Goal: Task Accomplishment & Management: Use online tool/utility

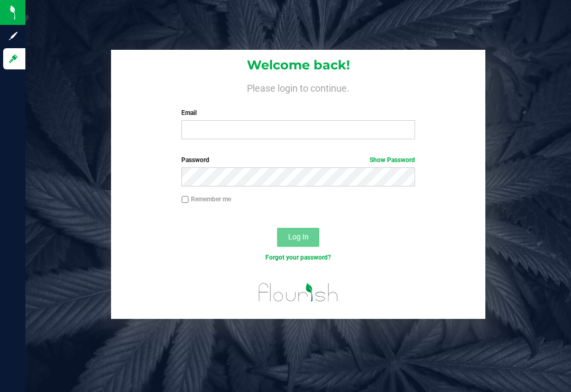
click at [282, 150] on form "Welcome back! Please login to continue. Email Required Please format your email…" at bounding box center [298, 184] width 359 height 269
click at [303, 133] on input "Email" at bounding box center [298, 129] width 234 height 19
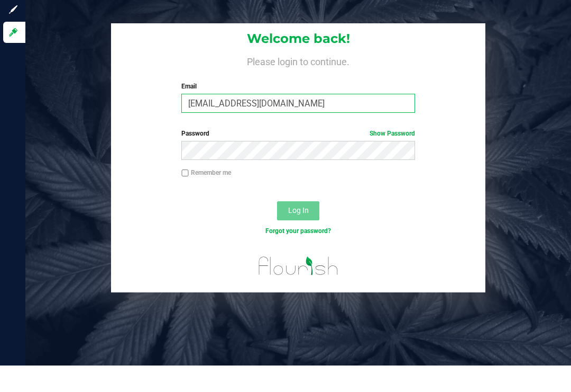
type input "[EMAIL_ADDRESS][DOMAIN_NAME]"
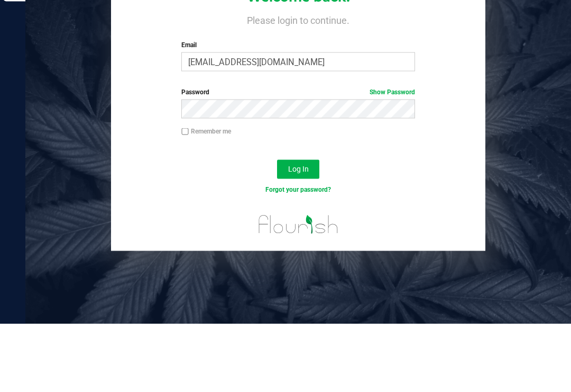
click at [294, 232] on span "Log In" at bounding box center [298, 236] width 21 height 8
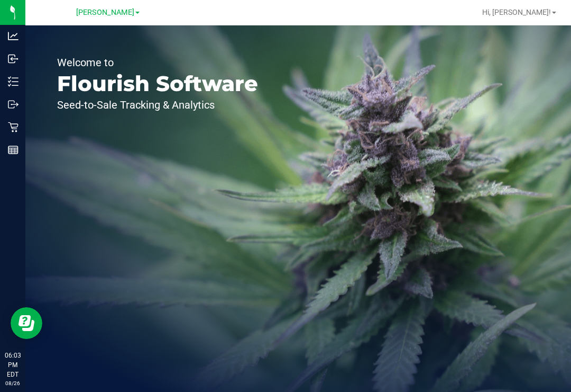
click at [16, 81] on line at bounding box center [15, 81] width 6 height 0
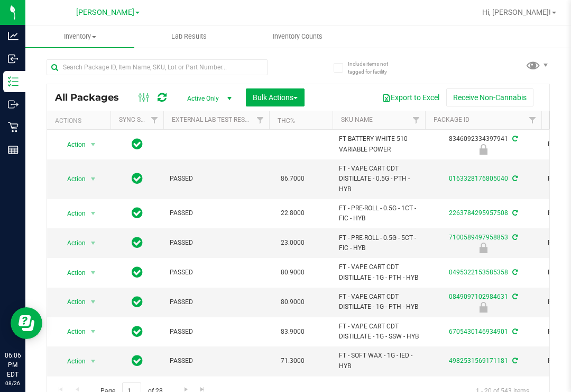
click at [304, 40] on span "Inventory Counts" at bounding box center [298, 37] width 78 height 10
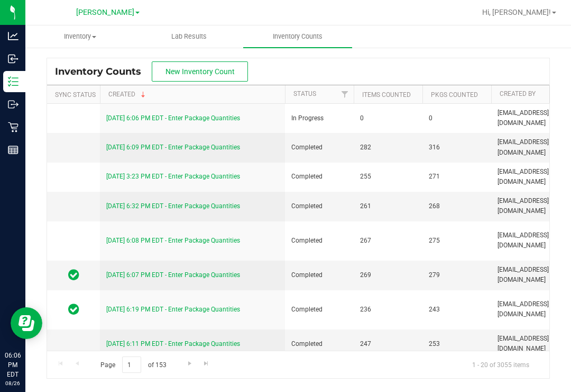
click at [181, 115] on link "[DATE] 6:06 PM EDT - Enter Package Quantities" at bounding box center [173, 117] width 134 height 7
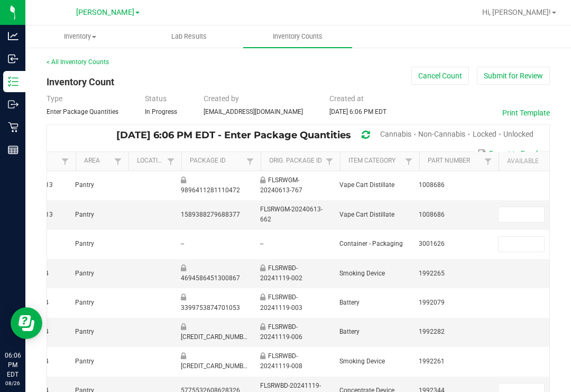
scroll to position [0, 439]
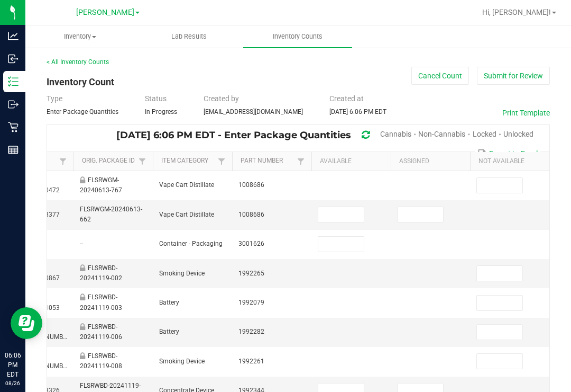
click at [391, 130] on span "Cannabis" at bounding box center [395, 134] width 31 height 8
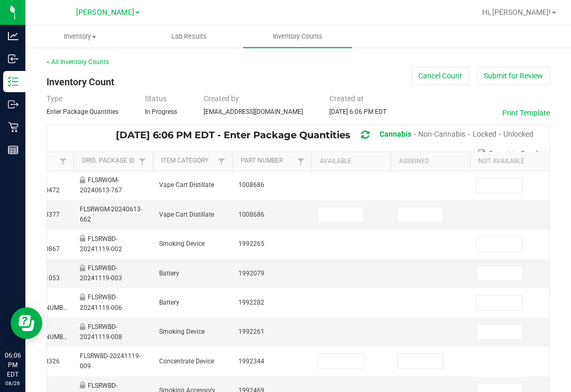
click at [530, 130] on span "Unlocked" at bounding box center [519, 134] width 30 height 8
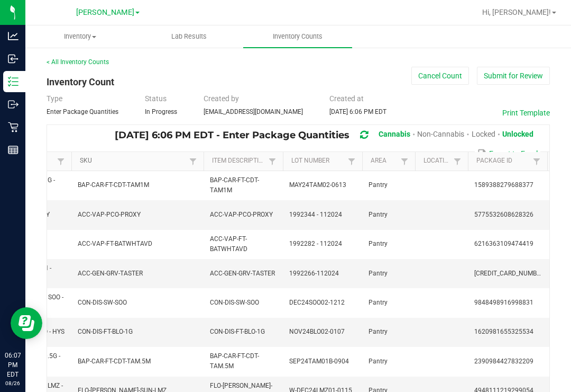
click at [168, 162] on link "SKU" at bounding box center [133, 161] width 106 height 8
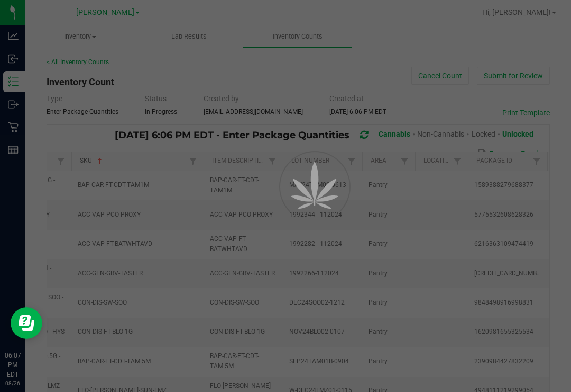
type input "0"
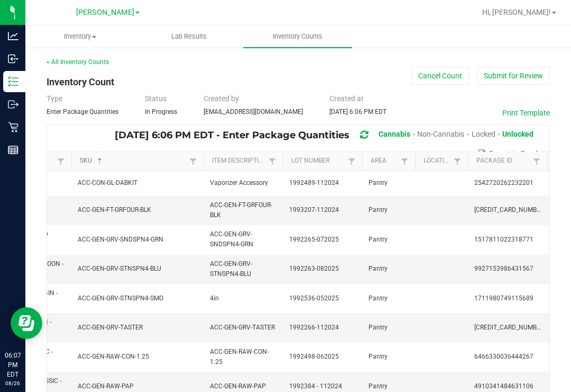
click at [147, 163] on link "SKU" at bounding box center [133, 161] width 106 height 8
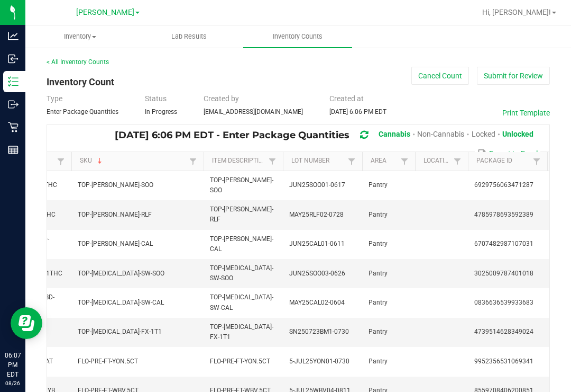
click at [162, 153] on th "SKU Sorted Descending" at bounding box center [137, 161] width 132 height 19
click at [150, 162] on link "SKU" at bounding box center [133, 161] width 106 height 8
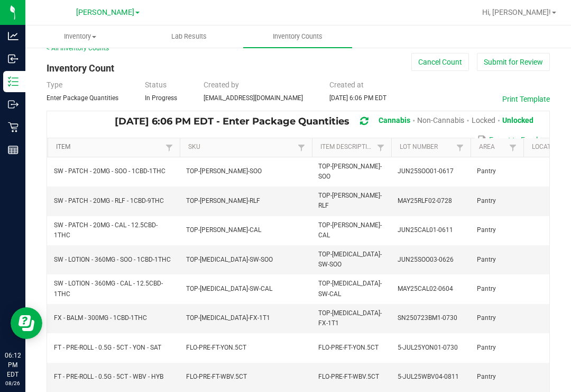
click at [138, 144] on link "Item" at bounding box center [109, 147] width 106 height 8
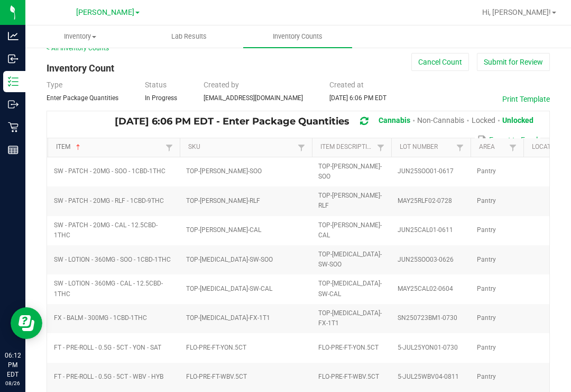
type input "0"
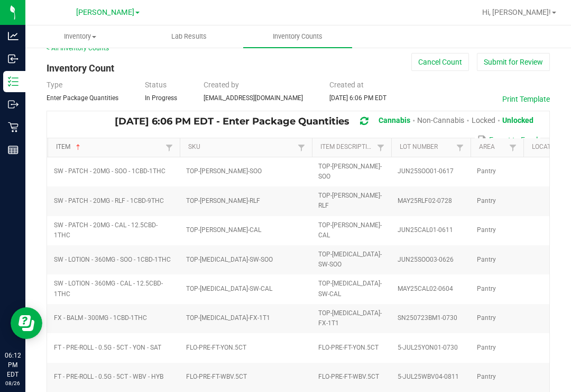
type input "0"
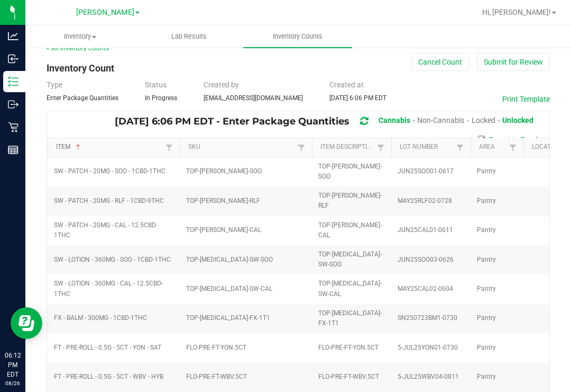
type input "0"
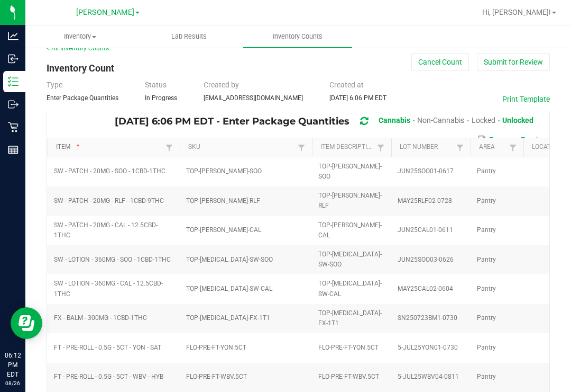
type input "0"
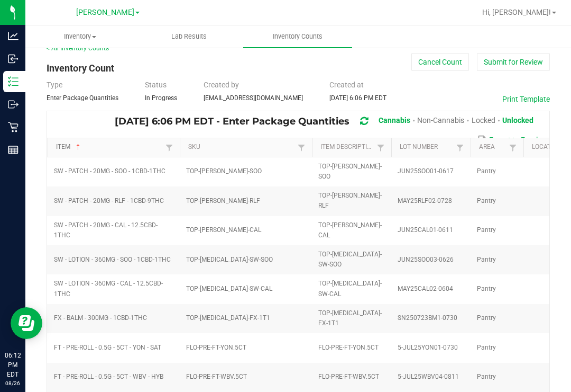
type input "0"
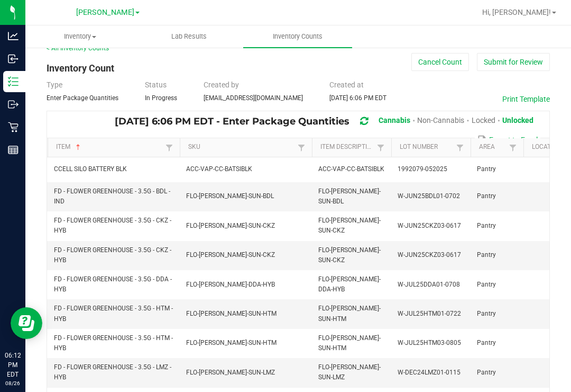
click at [557, 10] on link "Hi, [PERSON_NAME]!" at bounding box center [519, 12] width 83 height 11
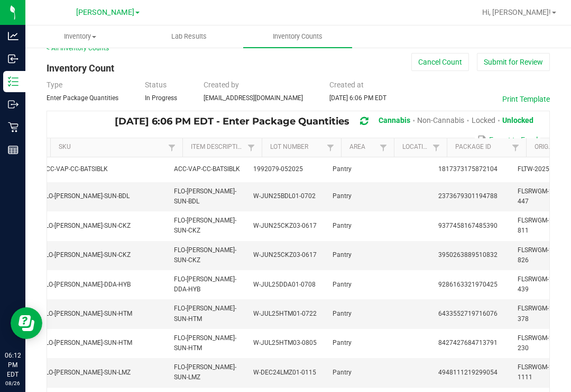
scroll to position [0, 152]
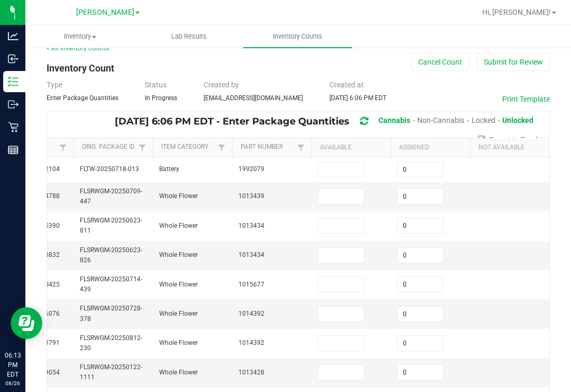
click at [364, 145] on th "Available" at bounding box center [351, 147] width 79 height 19
click at [355, 144] on th "Available" at bounding box center [351, 147] width 79 height 19
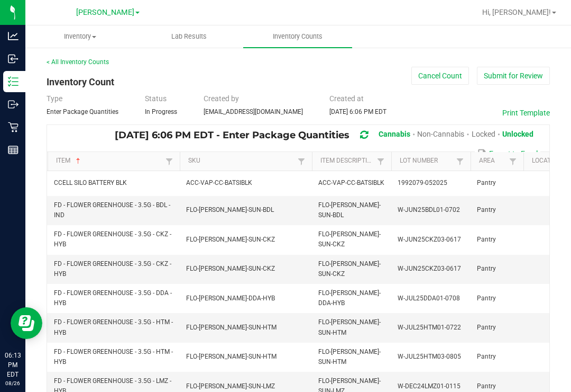
click at [124, 8] on span "[PERSON_NAME]" at bounding box center [105, 12] width 58 height 9
click at [341, 63] on div "< All Inventory Counts" at bounding box center [299, 62] width 504 height 10
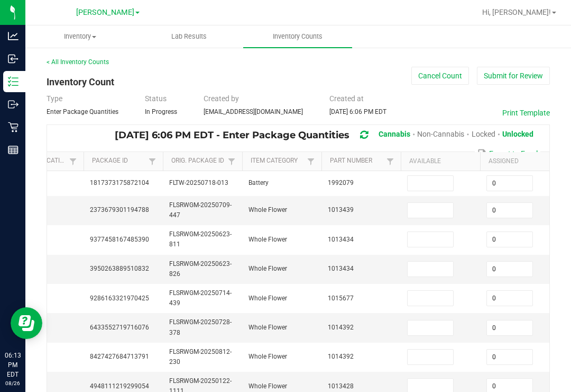
click at [439, 180] on input at bounding box center [431, 183] width 46 height 15
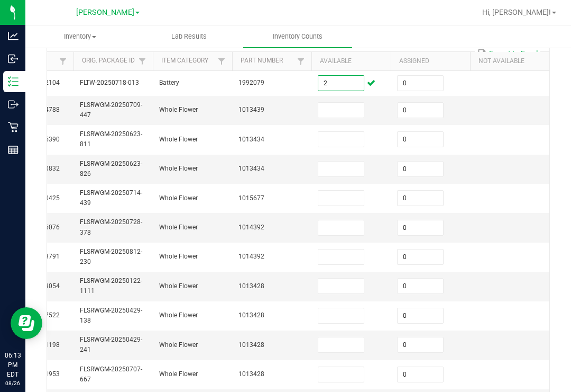
type input "2"
click at [345, 103] on input at bounding box center [342, 110] width 46 height 15
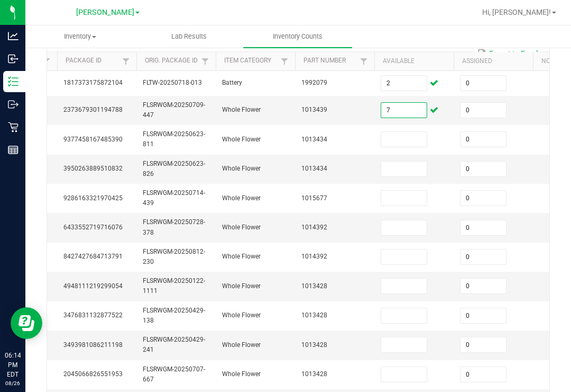
type input "7"
click at [407, 132] on input at bounding box center [405, 139] width 46 height 15
type input "14"
click at [418, 161] on input at bounding box center [405, 168] width 46 height 15
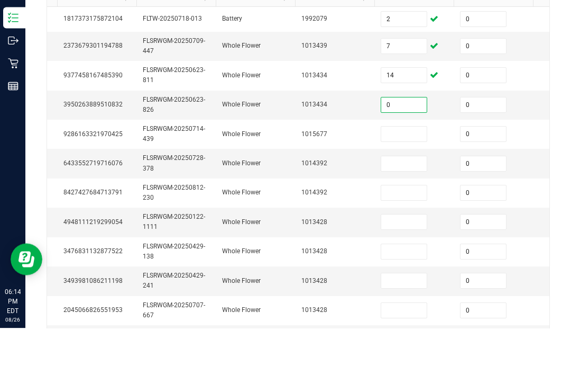
type input "0"
click at [412, 190] on input at bounding box center [405, 197] width 46 height 15
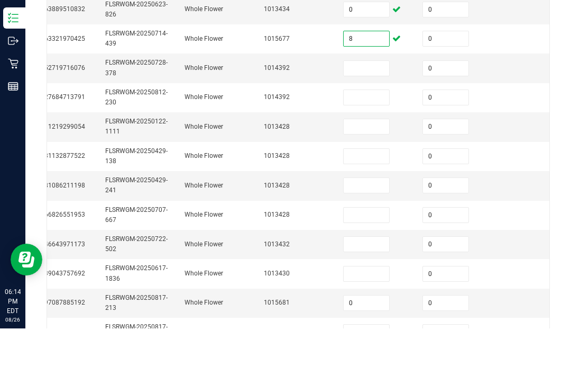
type input "8"
click at [362, 153] on input at bounding box center [367, 160] width 46 height 15
type input "15"
click at [366, 124] on input at bounding box center [367, 131] width 46 height 15
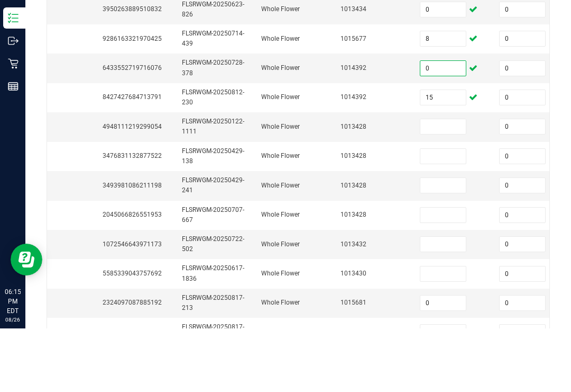
type input "0"
click at [453, 183] on input at bounding box center [444, 190] width 46 height 15
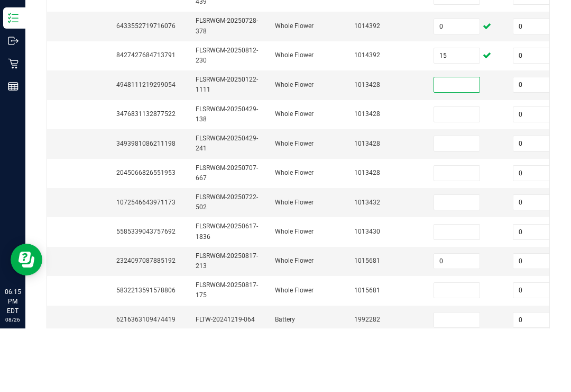
click at [452, 229] on input at bounding box center [457, 236] width 46 height 15
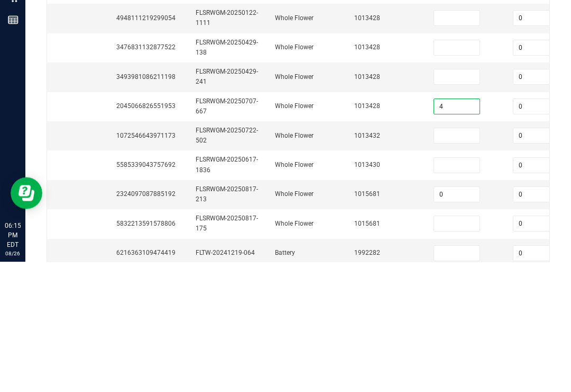
type input "4"
click at [467, 199] on input at bounding box center [457, 206] width 46 height 15
type input "0"
click at [471, 170] on input at bounding box center [457, 177] width 46 height 15
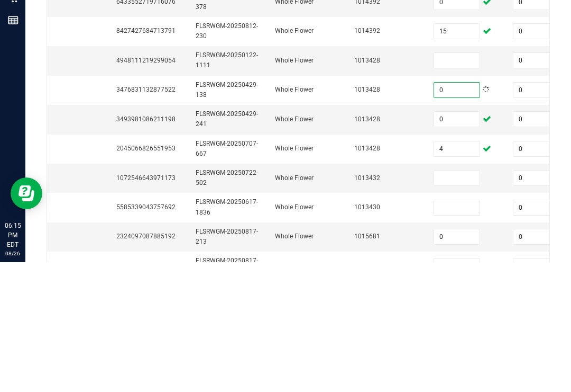
type input "0"
click at [460, 183] on input at bounding box center [457, 190] width 46 height 15
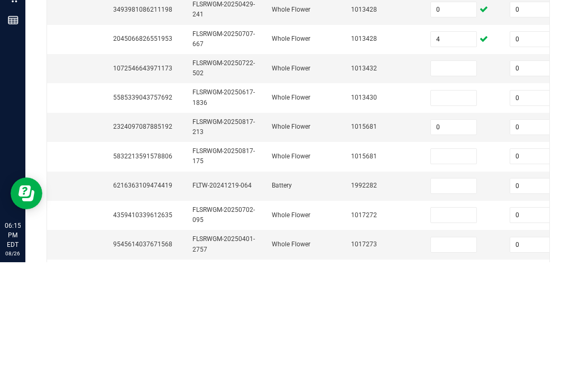
type input "0"
click at [453, 190] on input at bounding box center [454, 197] width 46 height 15
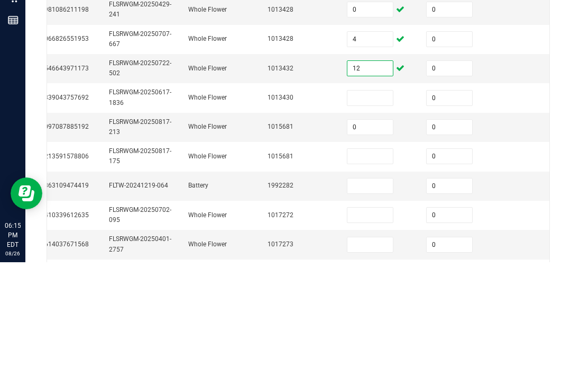
type input "12"
click at [368, 220] on input at bounding box center [371, 227] width 46 height 15
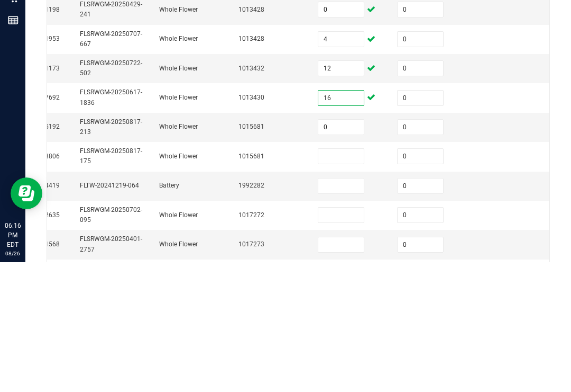
type input "16"
click at [346, 249] on input "0" at bounding box center [342, 256] width 46 height 15
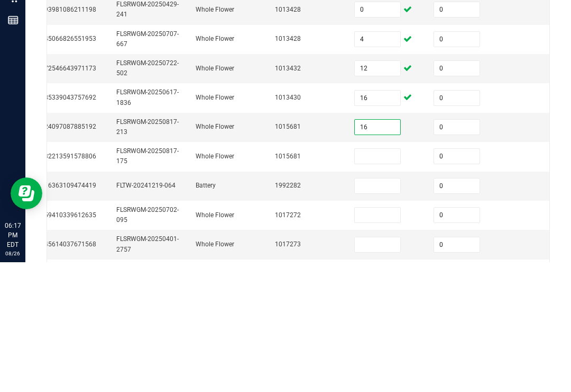
scroll to position [0, 544]
type input "16"
click at [385, 278] on input at bounding box center [380, 285] width 46 height 15
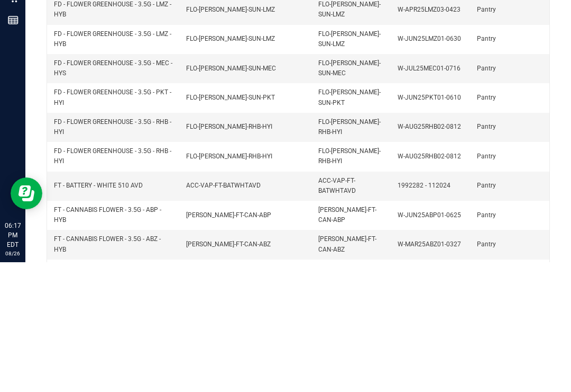
scroll to position [0, 0]
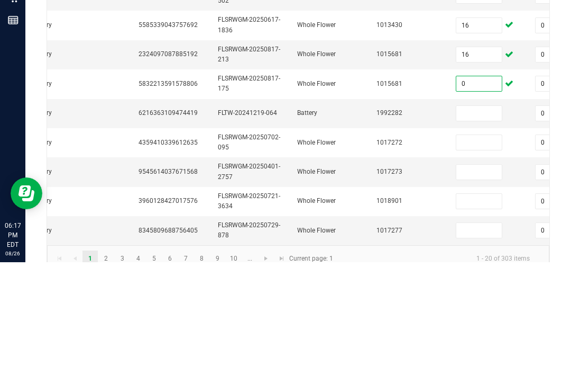
type input "0"
click at [468, 235] on input at bounding box center [480, 242] width 46 height 15
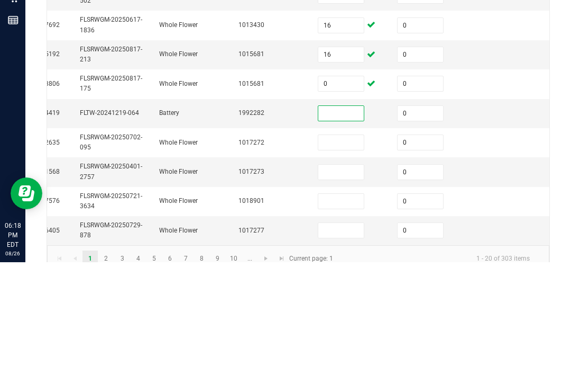
type input "0"
type input "10"
click at [346, 265] on input at bounding box center [342, 272] width 46 height 15
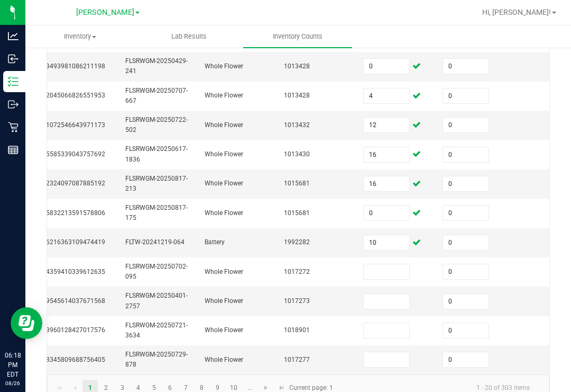
click at [395, 264] on input at bounding box center [387, 271] width 46 height 15
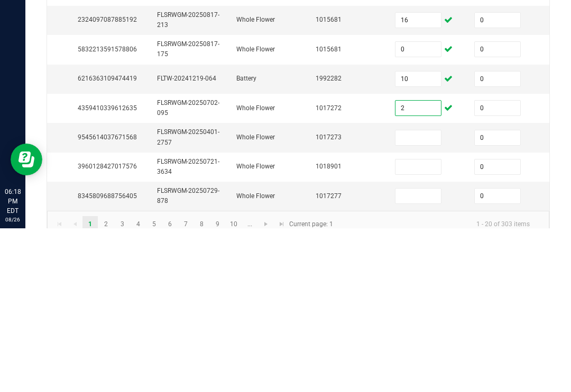
type input "2"
click at [433, 294] on input at bounding box center [419, 301] width 46 height 15
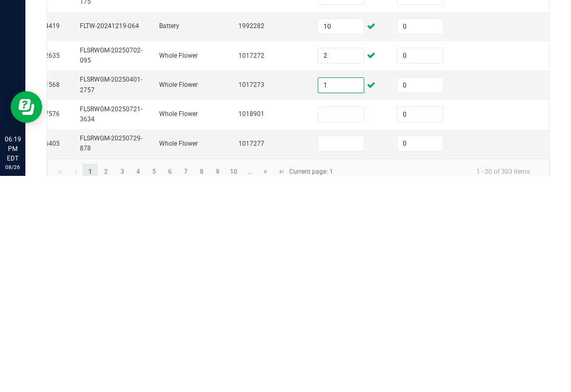
type input "1"
click at [351, 323] on input at bounding box center [342, 330] width 46 height 15
type input "16"
click at [354, 352] on input at bounding box center [342, 359] width 46 height 15
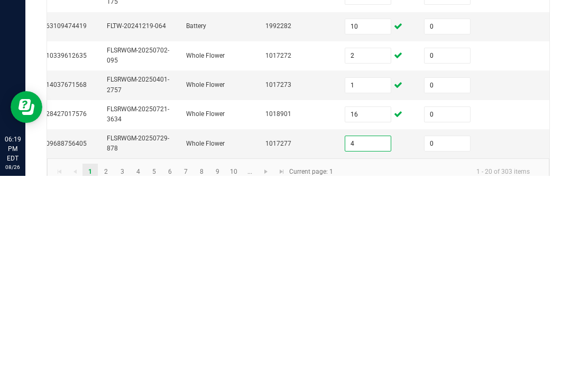
type input "4"
click at [501, 345] on td at bounding box center [536, 359] width 79 height 29
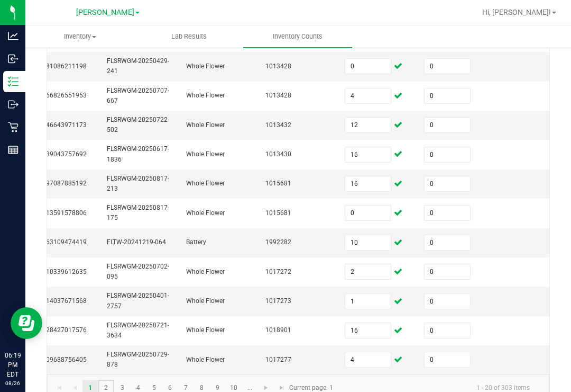
click at [98, 379] on link "2" at bounding box center [105, 387] width 15 height 16
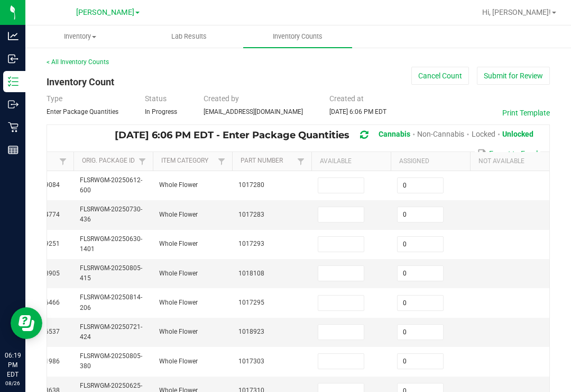
click at [339, 178] on input at bounding box center [342, 185] width 46 height 15
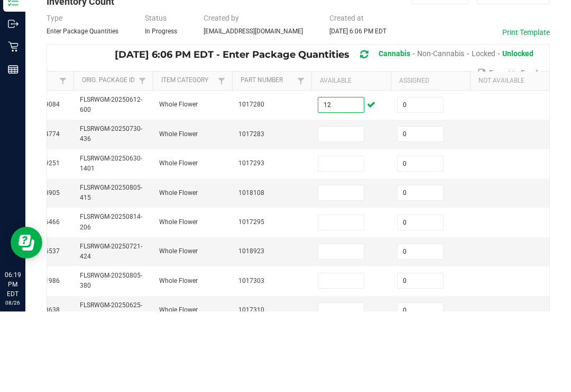
type input "12"
click at [344, 207] on input at bounding box center [342, 214] width 46 height 15
type input "2"
click at [350, 237] on input at bounding box center [342, 244] width 46 height 15
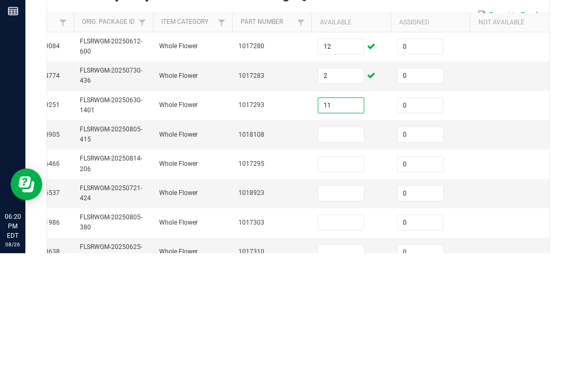
type input "11"
click at [343, 266] on input at bounding box center [342, 273] width 46 height 15
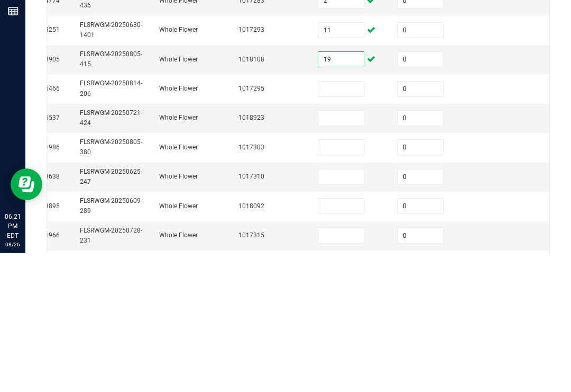
type input "19"
click at [341, 220] on input at bounding box center [342, 227] width 46 height 15
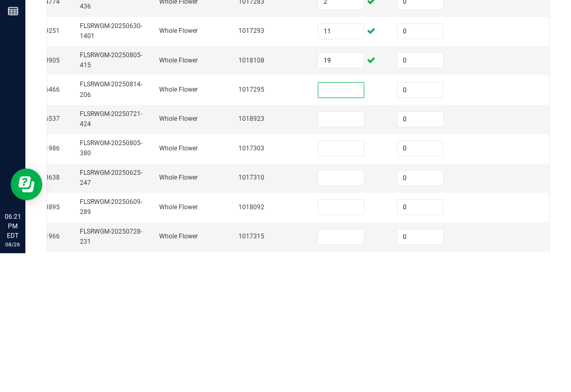
click at [338, 221] on input at bounding box center [342, 228] width 46 height 15
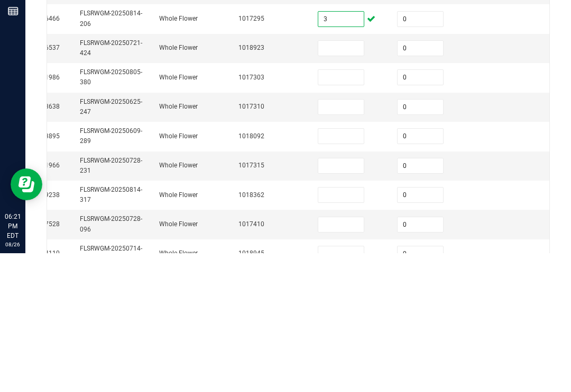
type input "3"
click at [344, 179] on input at bounding box center [342, 186] width 46 height 15
type input "18"
click at [348, 208] on input at bounding box center [342, 215] width 46 height 15
type input "6"
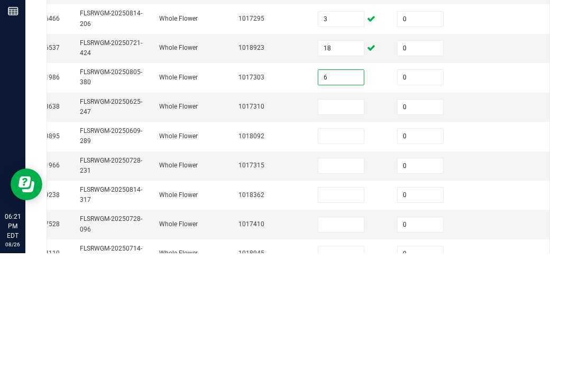
click at [350, 238] on input at bounding box center [342, 245] width 46 height 15
type input "12"
click at [350, 267] on input at bounding box center [342, 274] width 46 height 15
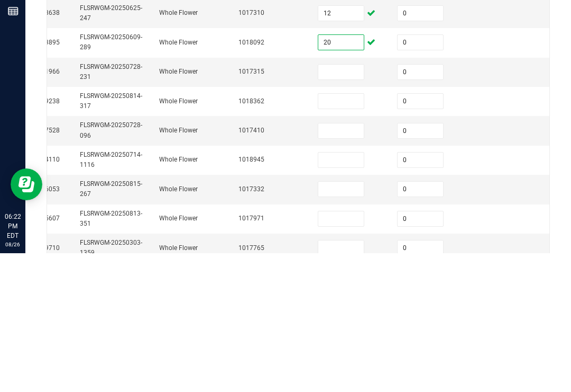
type input "20"
click at [341, 203] on input at bounding box center [342, 210] width 46 height 15
type input "18"
click at [343, 232] on input at bounding box center [342, 239] width 46 height 15
type input "18"
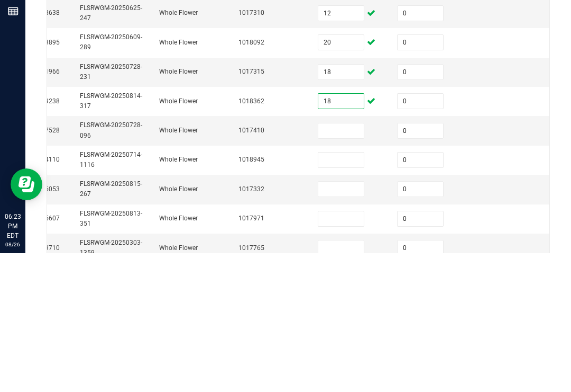
click at [349, 262] on input at bounding box center [342, 269] width 46 height 15
type input "1"
click at [351, 291] on input at bounding box center [342, 298] width 46 height 15
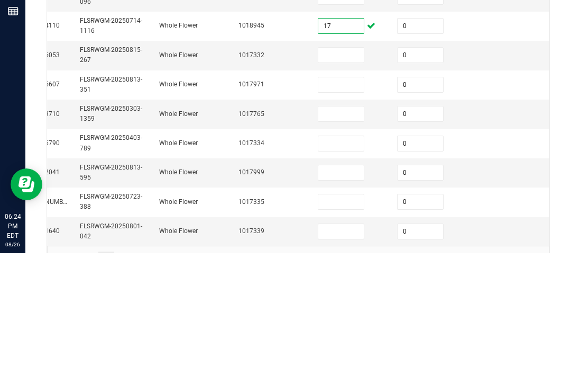
type input "17"
click at [350, 186] on input at bounding box center [342, 193] width 46 height 15
type input "18"
click at [348, 216] on input at bounding box center [342, 223] width 46 height 15
type input "2"
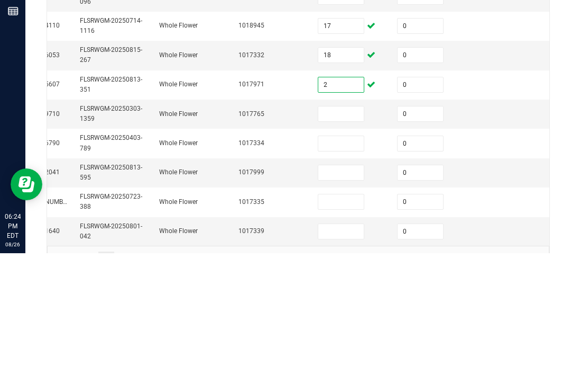
click at [341, 245] on input at bounding box center [342, 252] width 46 height 15
type input "17"
click at [355, 297] on td at bounding box center [351, 311] width 79 height 29
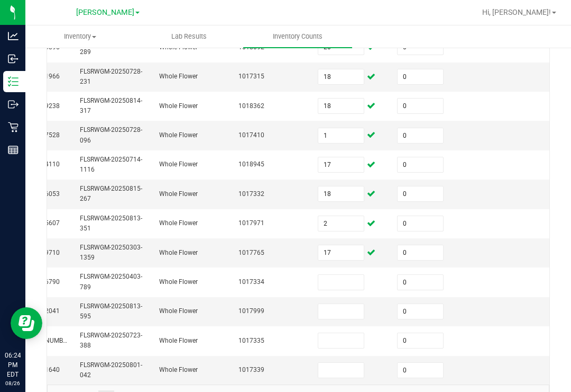
click at [340, 275] on input at bounding box center [342, 282] width 46 height 15
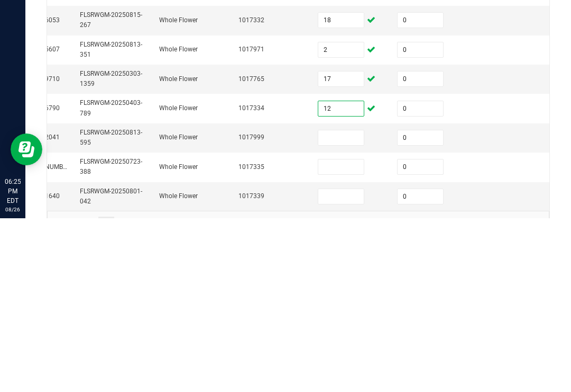
type input "12"
click at [346, 304] on input at bounding box center [342, 311] width 46 height 15
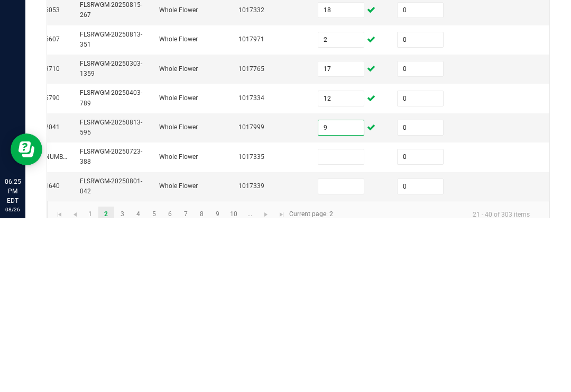
type input "9"
click at [336, 323] on input at bounding box center [342, 330] width 46 height 15
type input "13"
click at [346, 352] on input at bounding box center [342, 359] width 46 height 15
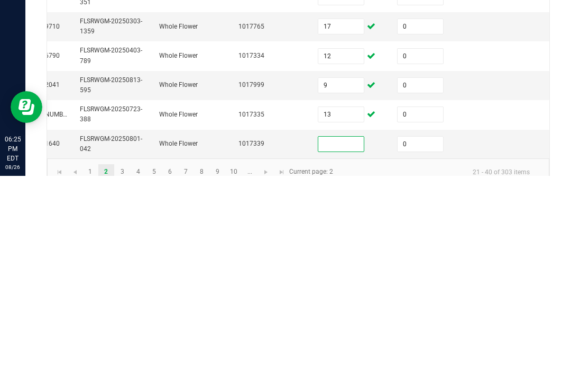
click at [348, 379] on kendo-pager-info "21 - 40 of 303 items" at bounding box center [439, 387] width 199 height 17
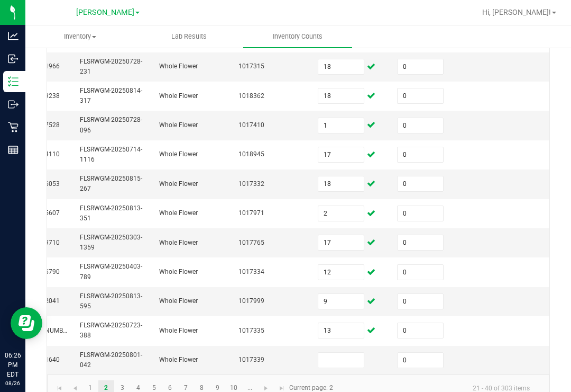
click at [329, 352] on input at bounding box center [342, 359] width 46 height 15
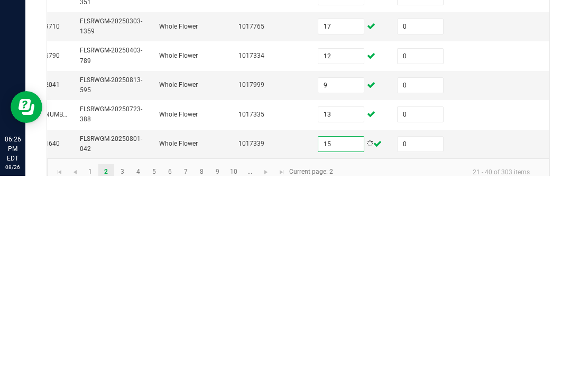
type input "15"
click at [123, 380] on link "3" at bounding box center [122, 388] width 15 height 16
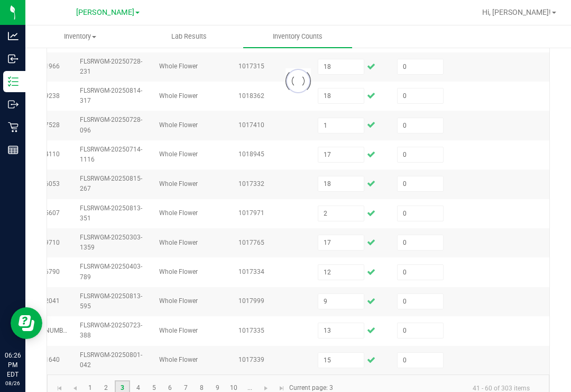
type input "0"
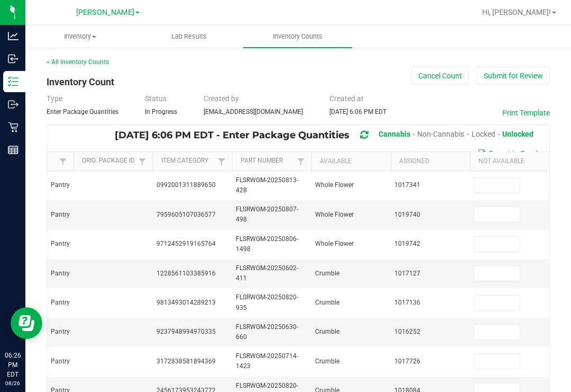
scroll to position [0, 172]
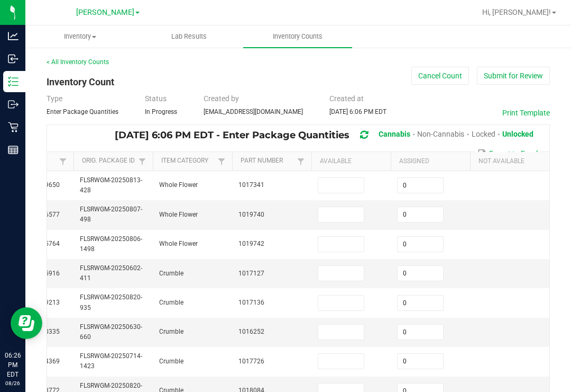
click at [339, 178] on input at bounding box center [342, 185] width 46 height 15
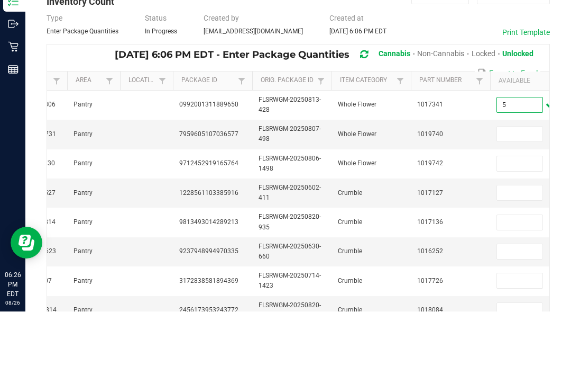
type input "5"
click at [526, 200] on td at bounding box center [530, 214] width 79 height 29
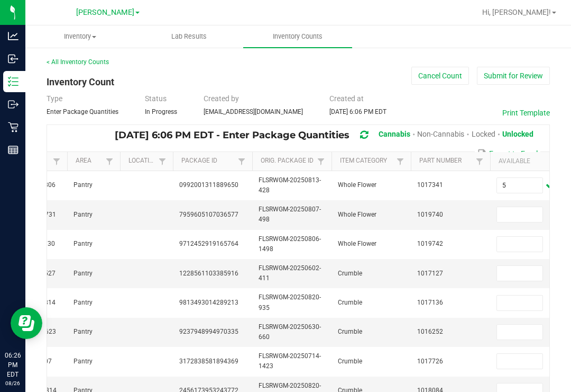
click at [522, 207] on input at bounding box center [520, 214] width 46 height 15
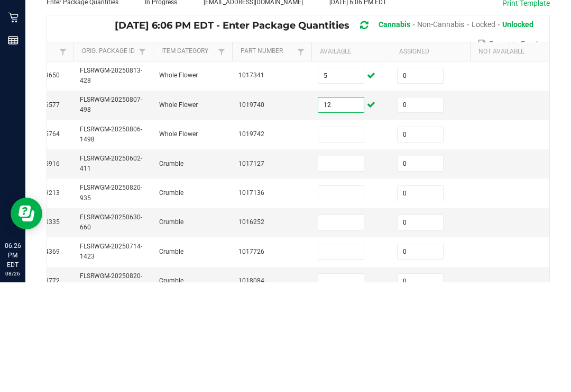
type input "12"
click at [343, 237] on input at bounding box center [342, 244] width 46 height 15
click at [340, 237] on input at bounding box center [342, 244] width 46 height 15
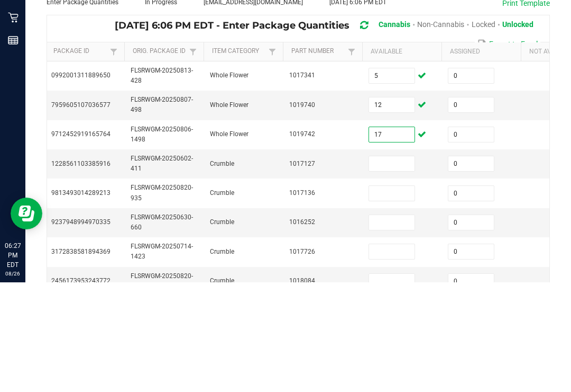
type input "17"
click at [405, 266] on input at bounding box center [392, 273] width 46 height 15
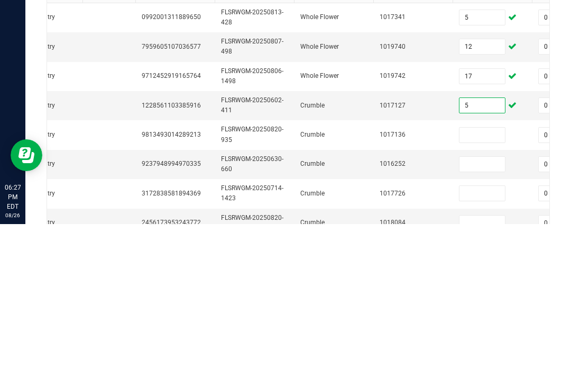
type input "5"
click at [480, 295] on input at bounding box center [483, 302] width 46 height 15
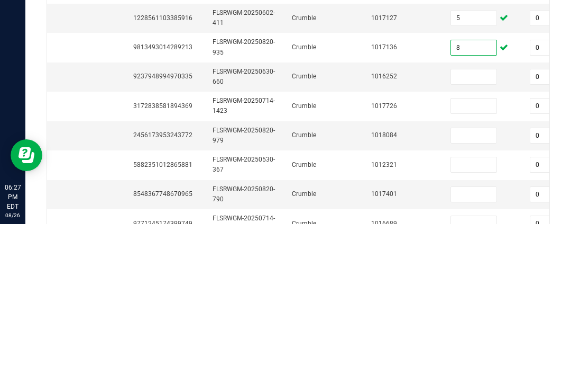
type input "8"
click at [476, 237] on input at bounding box center [474, 244] width 46 height 15
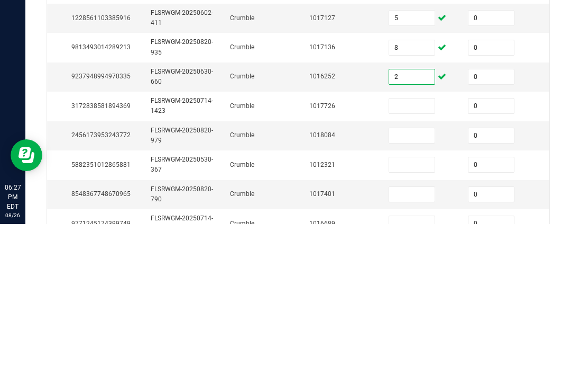
type input "2"
click at [409, 266] on input at bounding box center [412, 273] width 46 height 15
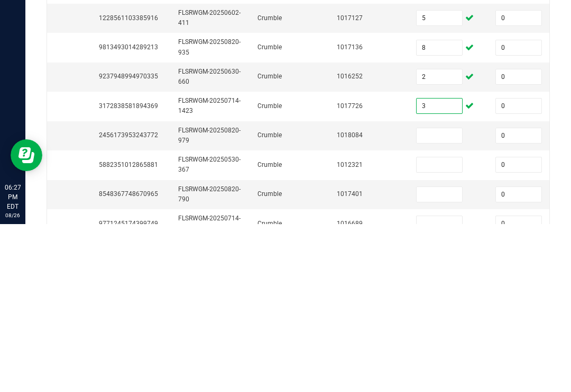
type input "3"
click at [436, 296] on input at bounding box center [440, 303] width 46 height 15
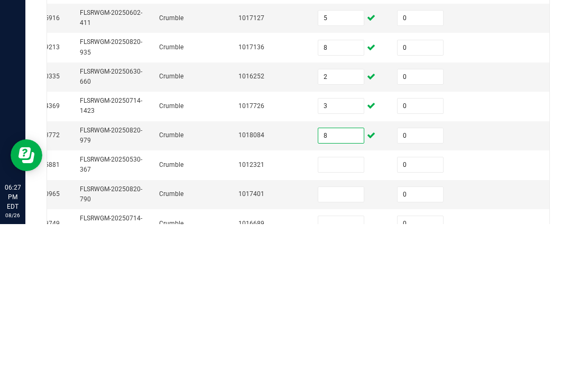
type input "8"
click at [350, 325] on input at bounding box center [342, 332] width 46 height 15
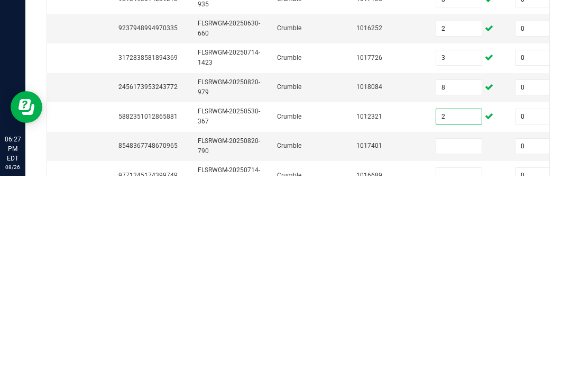
type input "2"
click at [460, 355] on input at bounding box center [460, 362] width 46 height 15
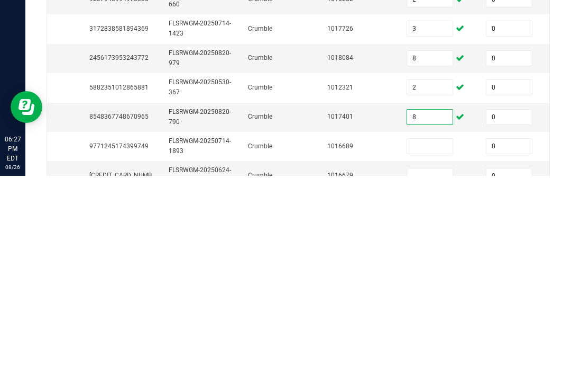
type input "8"
click at [438, 355] on input at bounding box center [430, 362] width 46 height 15
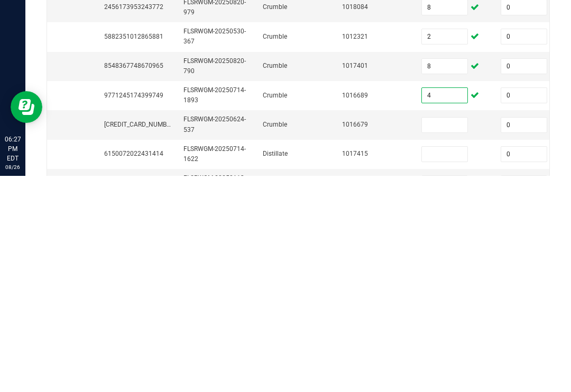
type input "4"
click at [446, 333] on input at bounding box center [445, 340] width 46 height 15
type input "6"
click at [331, 356] on td "Distillate" at bounding box center [296, 370] width 79 height 29
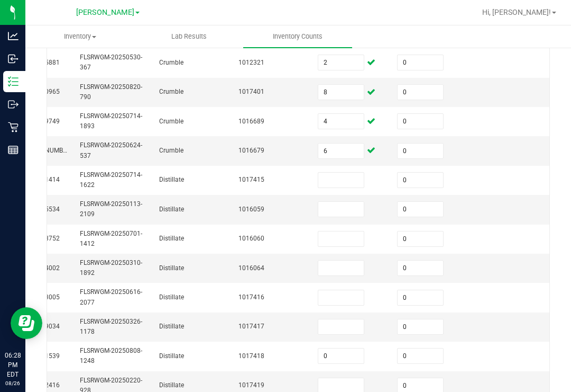
click at [343, 173] on input at bounding box center [342, 180] width 46 height 15
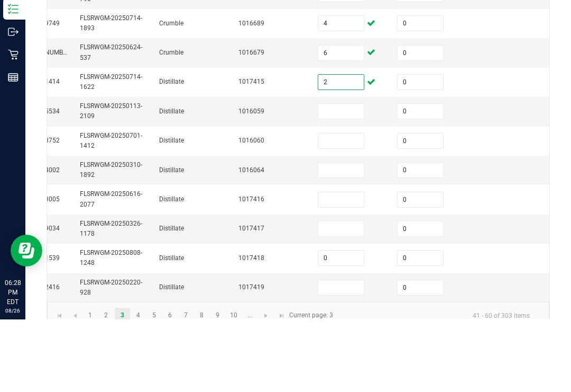
type input "2"
click at [357, 176] on input at bounding box center [342, 183] width 46 height 15
type input "2"
click at [346, 206] on input at bounding box center [342, 213] width 46 height 15
type input "7"
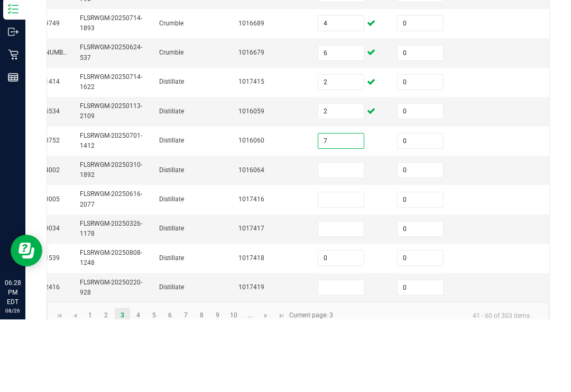
click at [341, 235] on input at bounding box center [342, 242] width 46 height 15
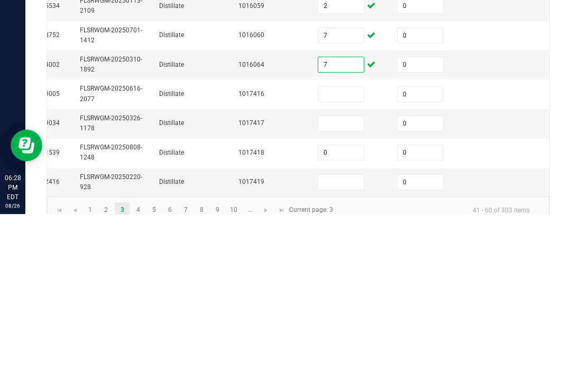
type input "7"
click at [352, 265] on input at bounding box center [342, 272] width 46 height 15
type input "3"
click at [340, 294] on input at bounding box center [342, 301] width 46 height 15
type input "0"
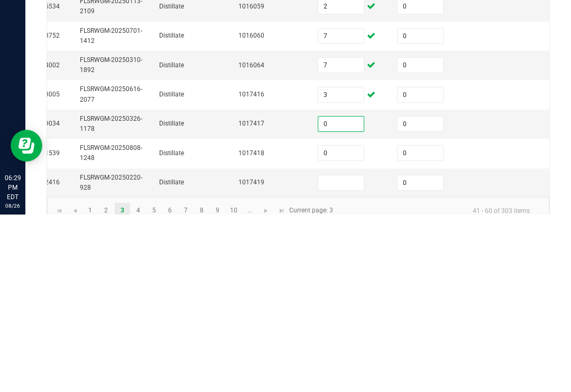
click at [341, 323] on input "0" at bounding box center [342, 330] width 46 height 15
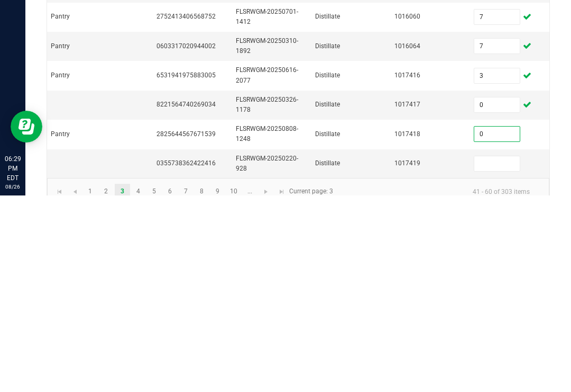
click at [502, 323] on input "0" at bounding box center [498, 330] width 46 height 15
click at [495, 323] on input "0" at bounding box center [498, 330] width 46 height 15
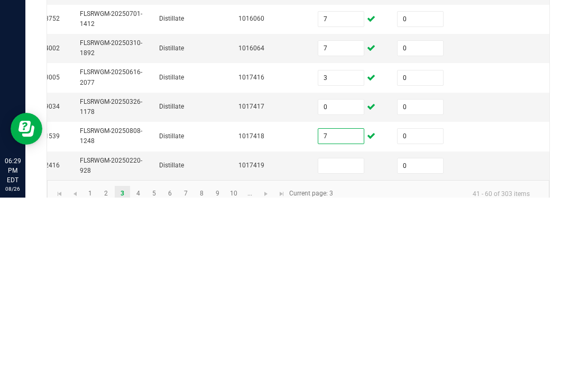
type input "7"
click at [346, 352] on input at bounding box center [342, 359] width 46 height 15
type input "2"
click at [501, 287] on td at bounding box center [509, 301] width 79 height 29
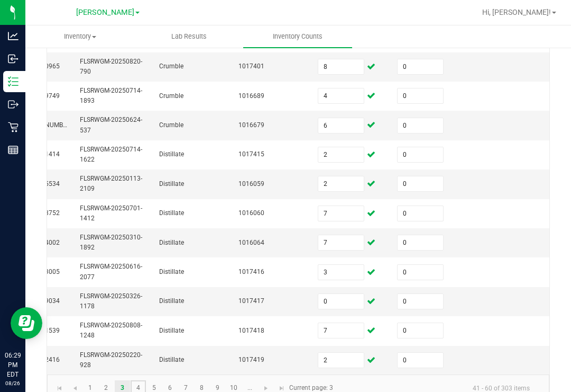
click at [135, 380] on link "4" at bounding box center [138, 388] width 15 height 16
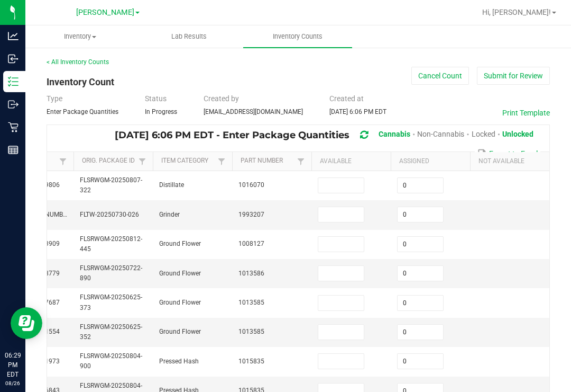
click at [342, 178] on input at bounding box center [342, 185] width 46 height 15
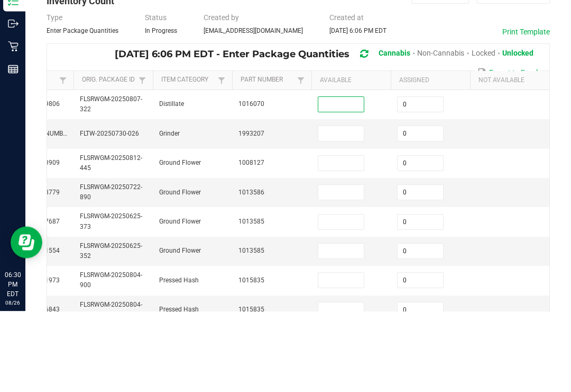
type input "8"
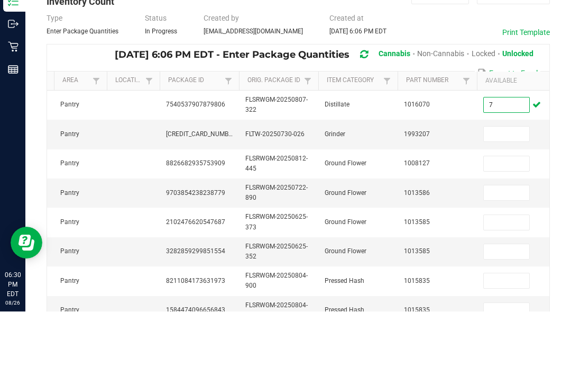
type input "7"
click at [503, 207] on input at bounding box center [507, 214] width 46 height 15
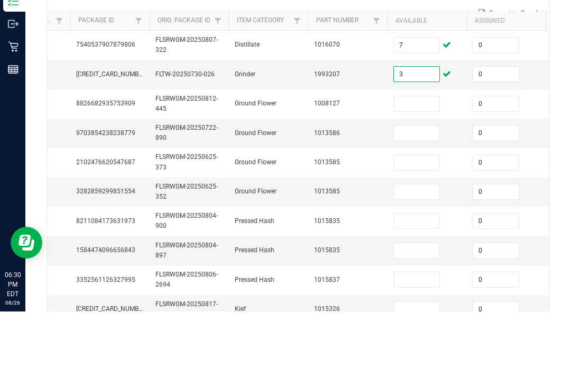
type input "3"
click at [417, 177] on input at bounding box center [417, 184] width 46 height 15
click at [423, 177] on input at bounding box center [417, 184] width 46 height 15
type input "11"
click at [413, 206] on input at bounding box center [417, 213] width 46 height 15
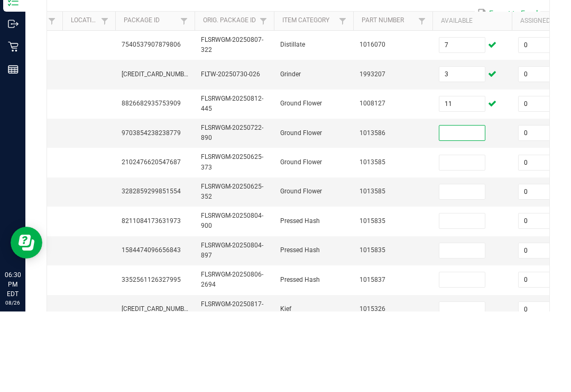
click at [463, 206] on input at bounding box center [463, 213] width 46 height 15
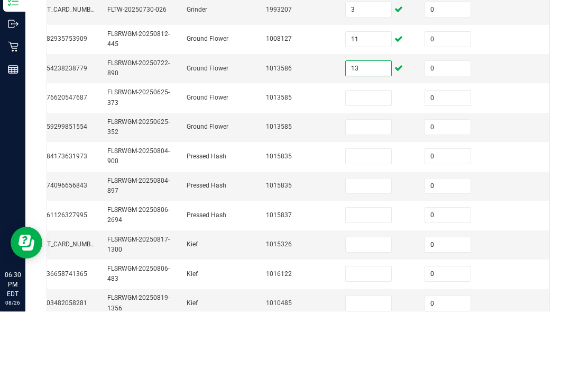
type input "13"
click at [373, 171] on input at bounding box center [369, 178] width 46 height 15
click at [385, 200] on input at bounding box center [369, 207] width 46 height 15
type input "5"
click at [375, 171] on input at bounding box center [369, 178] width 46 height 15
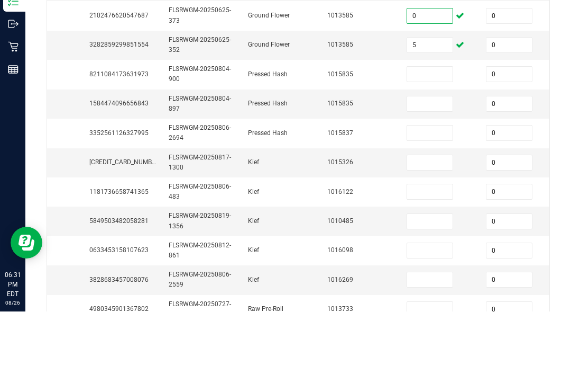
type input "0"
click at [424, 147] on input at bounding box center [430, 154] width 46 height 15
type input "0"
click at [441, 177] on input at bounding box center [430, 184] width 46 height 15
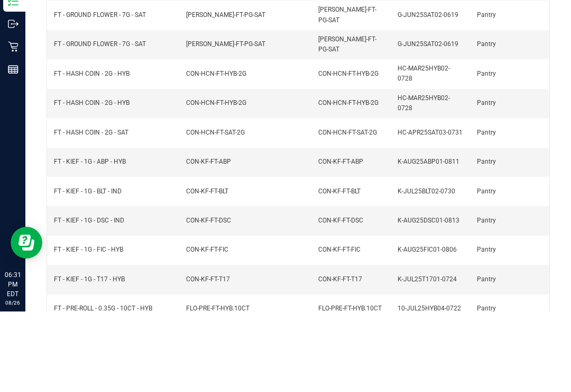
type input "0"
click at [335, 209] on span "CON-HCN-FT-SAT-2G" at bounding box center [348, 212] width 59 height 7
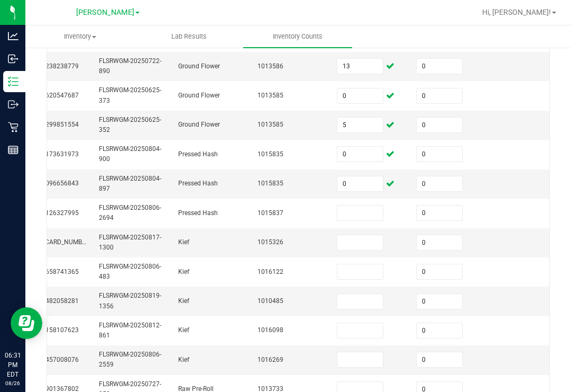
click at [363, 205] on input at bounding box center [361, 212] width 46 height 15
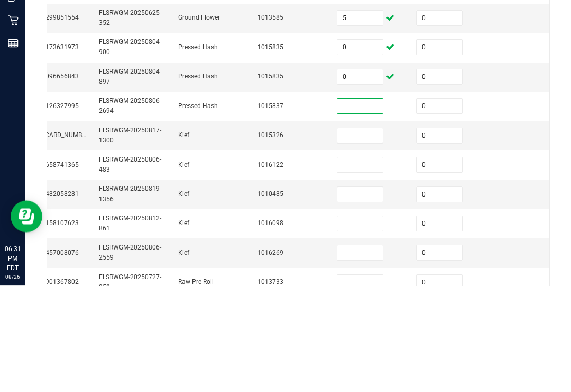
type input "8"
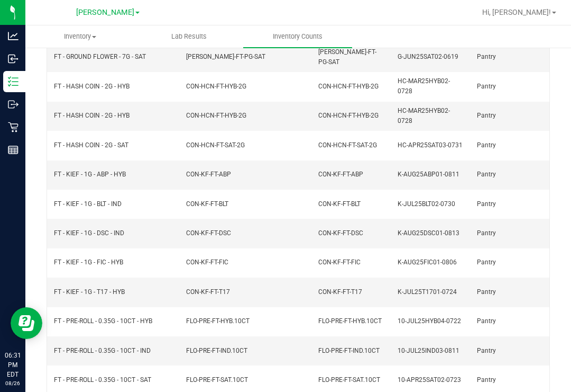
type input "7"
click at [434, 161] on td "K-AUG25ABP01-0811" at bounding box center [431, 174] width 79 height 29
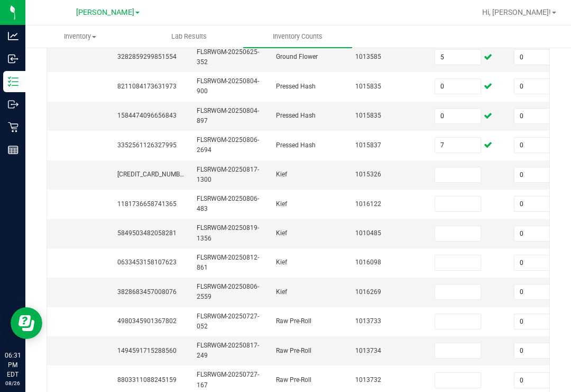
click at [457, 167] on input at bounding box center [458, 174] width 46 height 15
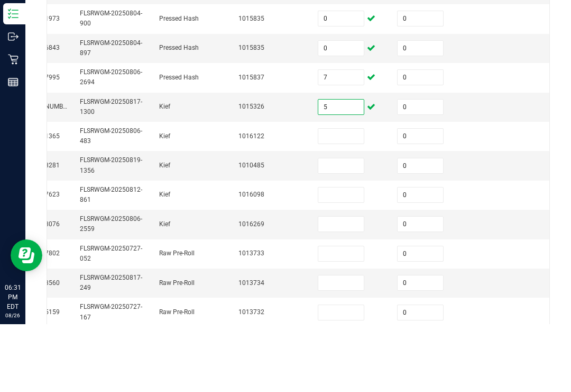
type input "5"
click at [347, 196] on input at bounding box center [342, 203] width 46 height 15
type input "6"
click at [344, 226] on input at bounding box center [342, 233] width 46 height 15
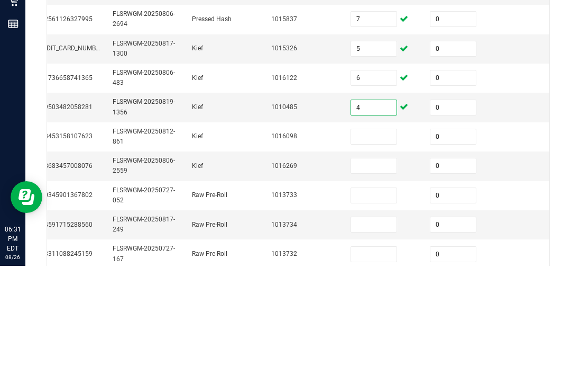
type input "4"
click at [379, 255] on input at bounding box center [374, 262] width 46 height 15
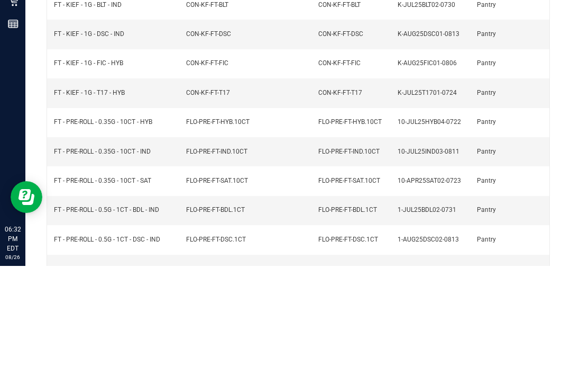
type input "3"
click at [388, 263] on td "FLO-PRE-FT-IND.10CT" at bounding box center [351, 277] width 79 height 29
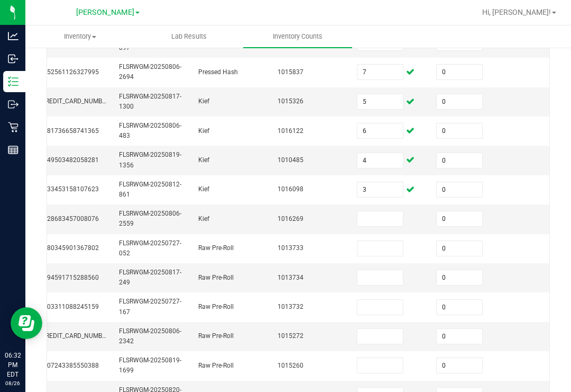
click at [382, 211] on input at bounding box center [381, 218] width 46 height 15
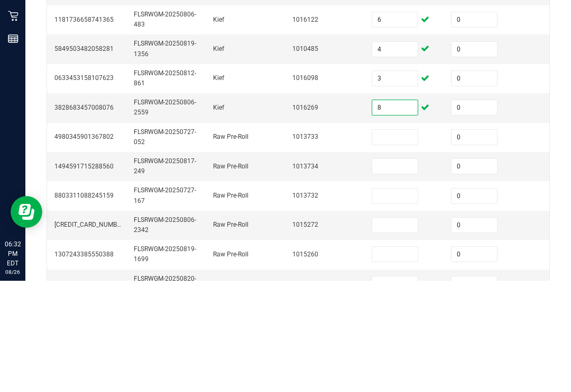
type input "8"
click at [398, 241] on input at bounding box center [396, 248] width 46 height 15
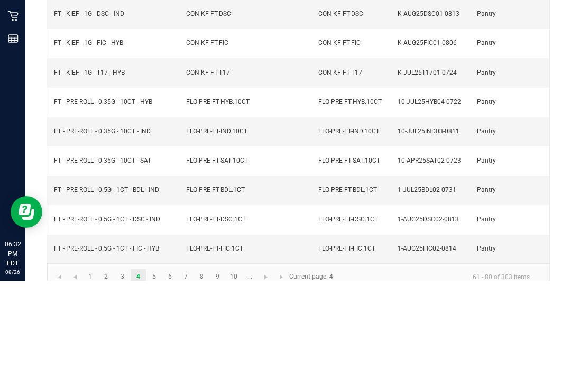
type input "12"
click at [403, 228] on td "10-JUL25IND03-0811" at bounding box center [431, 242] width 79 height 29
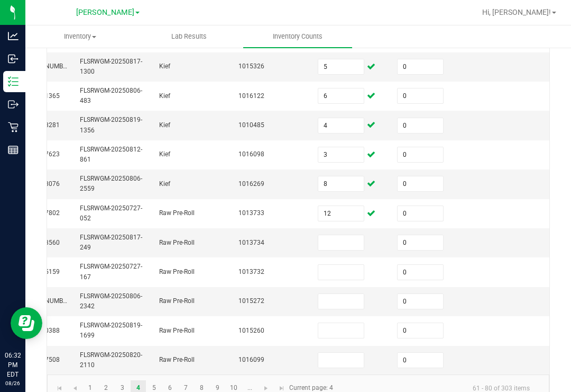
click at [337, 235] on input at bounding box center [342, 242] width 46 height 15
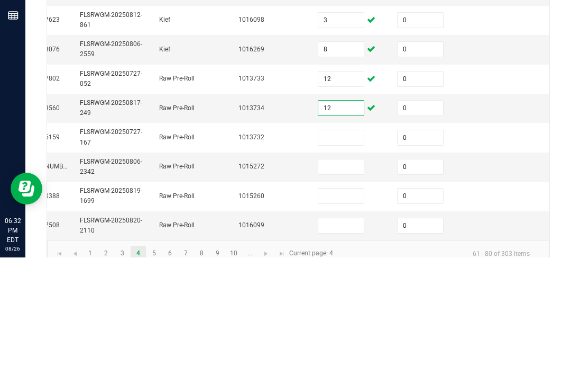
type input "12"
click at [347, 265] on input at bounding box center [342, 272] width 46 height 15
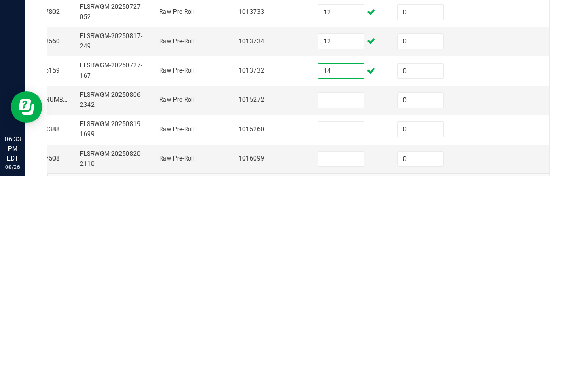
type input "14"
click at [342, 308] on input at bounding box center [342, 315] width 46 height 15
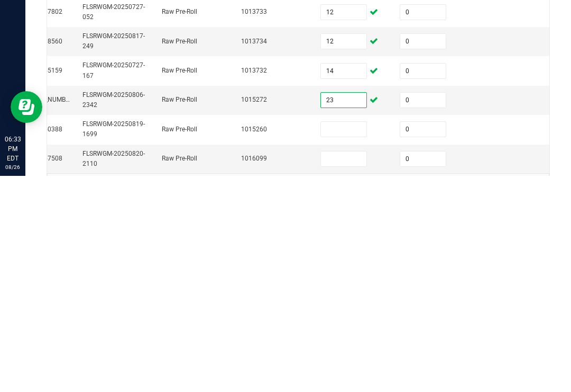
type input "23"
click at [343, 338] on input at bounding box center [344, 345] width 46 height 15
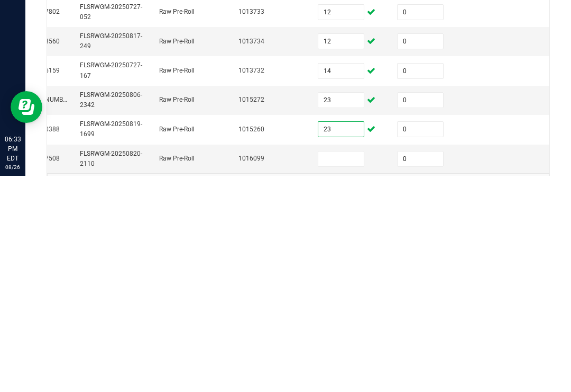
type input "23"
click at [340, 367] on input at bounding box center [342, 374] width 46 height 15
type input "23"
click at [502, 331] on td at bounding box center [509, 345] width 79 height 29
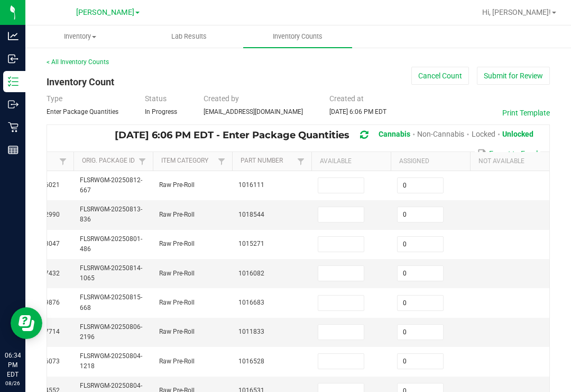
click at [353, 178] on input at bounding box center [342, 185] width 46 height 15
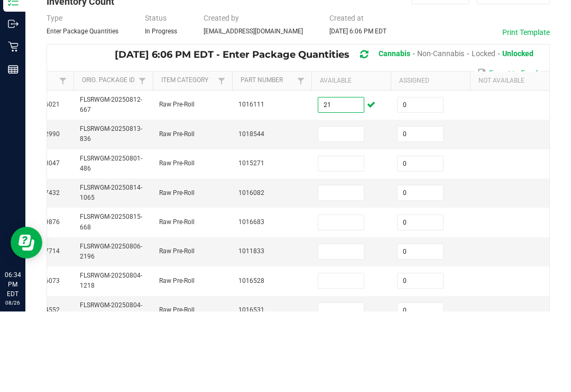
type input "21"
click at [346, 207] on input at bounding box center [342, 214] width 46 height 15
type input "16"
click at [343, 237] on input at bounding box center [342, 244] width 46 height 15
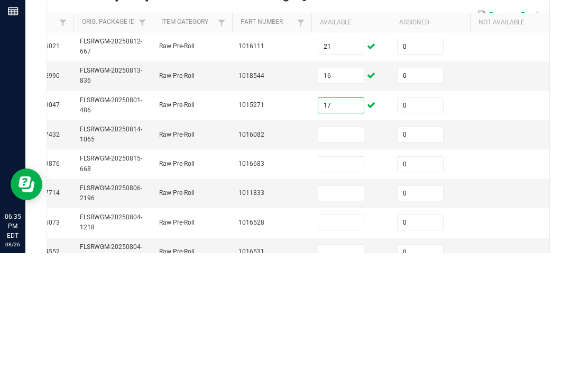
type input "17"
click at [347, 266] on input at bounding box center [342, 273] width 46 height 15
type input "17"
click at [350, 295] on input at bounding box center [342, 302] width 46 height 15
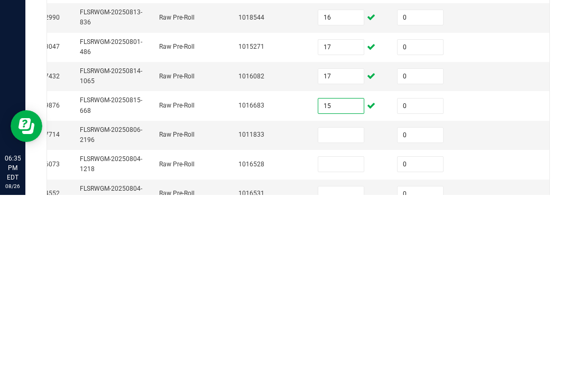
type input "15"
click at [335, 324] on input at bounding box center [342, 331] width 46 height 15
click at [349, 353] on input at bounding box center [342, 360] width 46 height 15
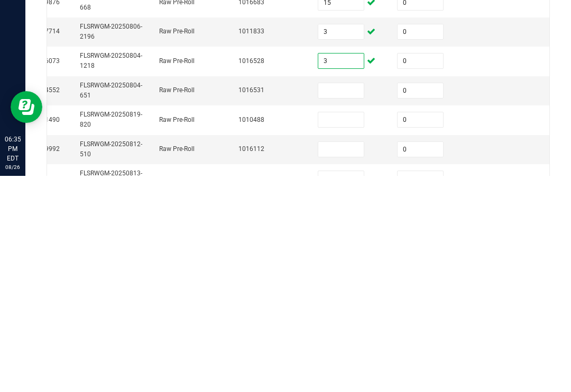
click at [344, 299] on input at bounding box center [342, 306] width 46 height 15
click at [350, 328] on input at bounding box center [342, 335] width 46 height 15
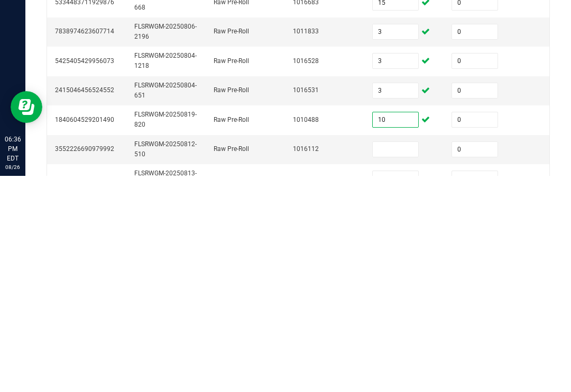
click at [394, 358] on input at bounding box center [396, 365] width 46 height 15
click at [404, 387] on input at bounding box center [396, 394] width 46 height 15
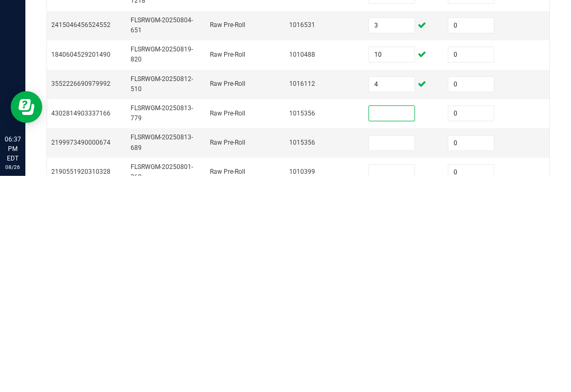
click at [400, 322] on input at bounding box center [392, 329] width 46 height 15
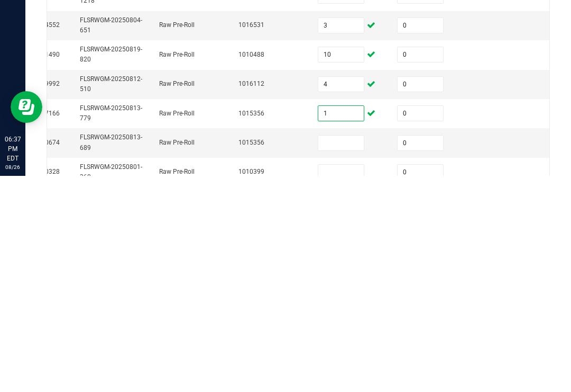
click at [341, 351] on input at bounding box center [342, 358] width 46 height 15
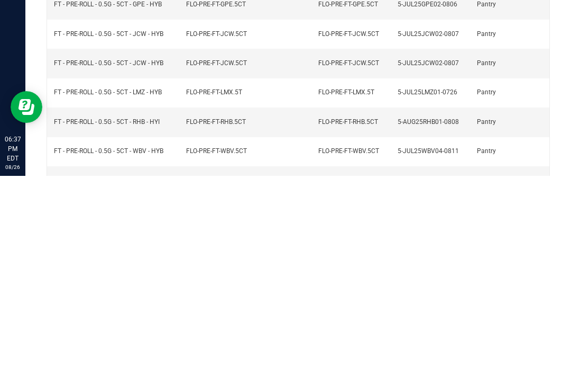
click at [466, 353] on td "5-JUL25WBV04-0811" at bounding box center [431, 367] width 79 height 29
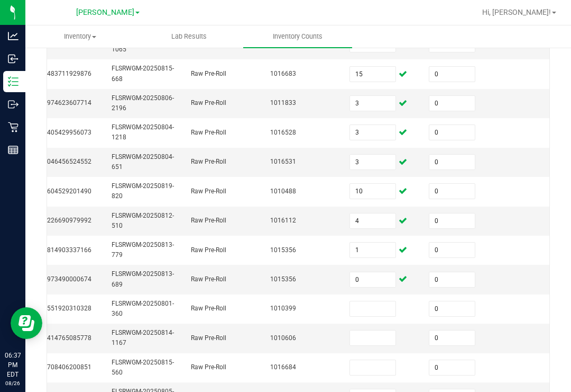
click at [379, 301] on input at bounding box center [373, 308] width 46 height 15
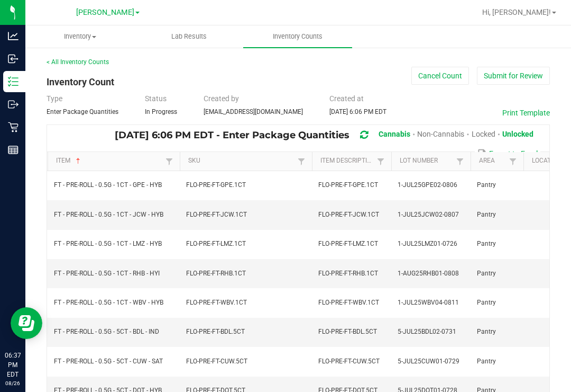
click at [546, 16] on span "Hi, [PERSON_NAME]!" at bounding box center [517, 12] width 69 height 8
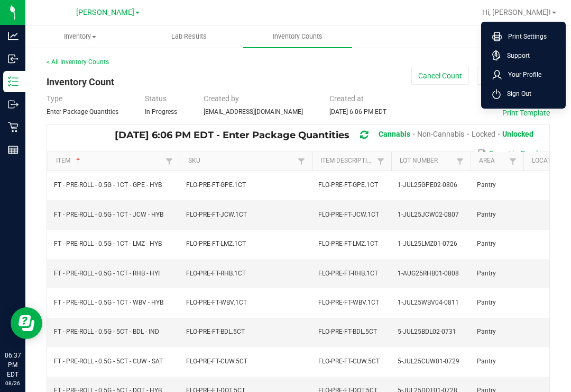
click at [524, 97] on span "Sign Out" at bounding box center [516, 93] width 31 height 11
